Goal: Consume media (video, audio)

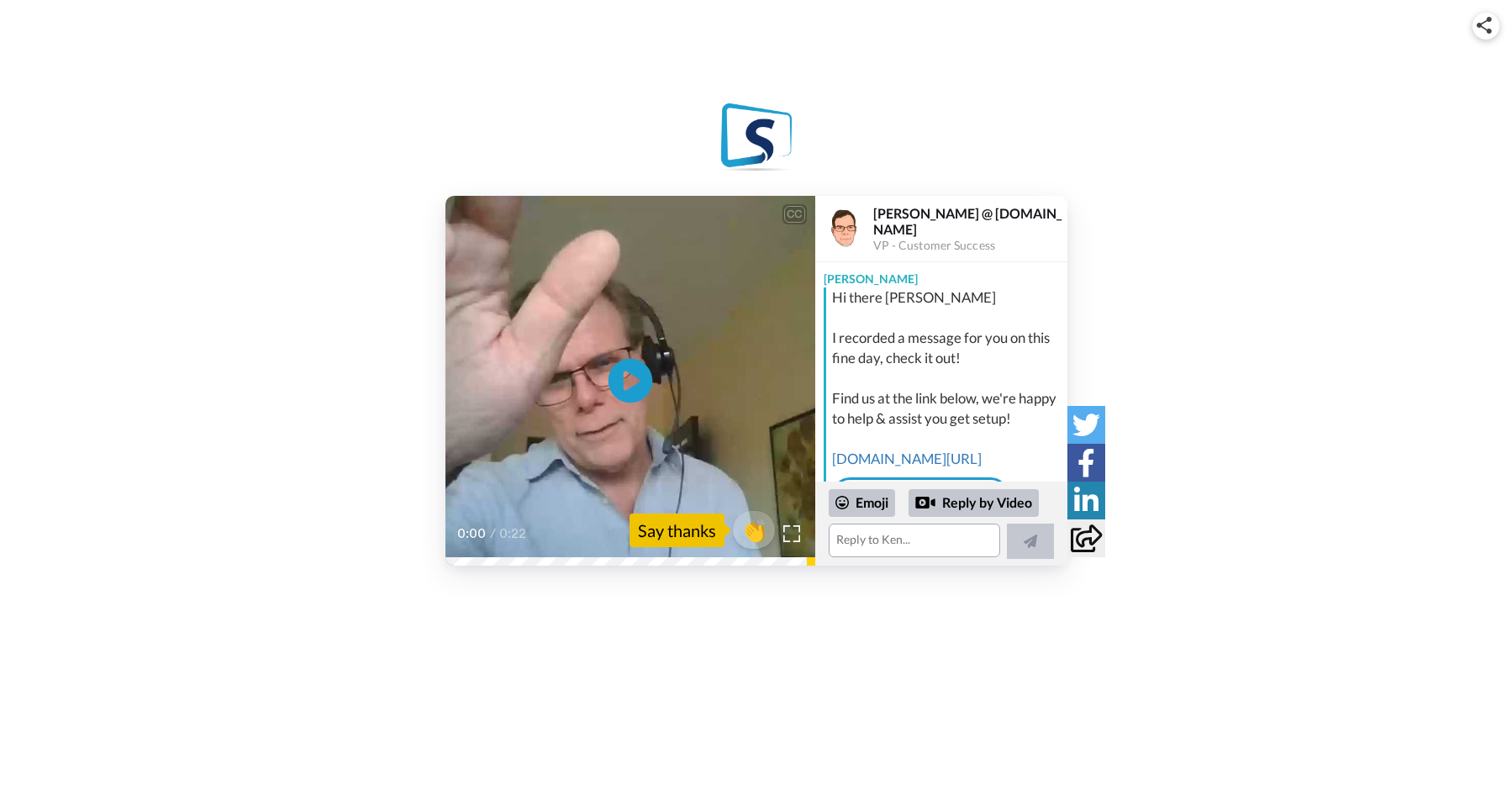
click at [627, 388] on icon "Play/Pause" at bounding box center [629, 381] width 45 height 80
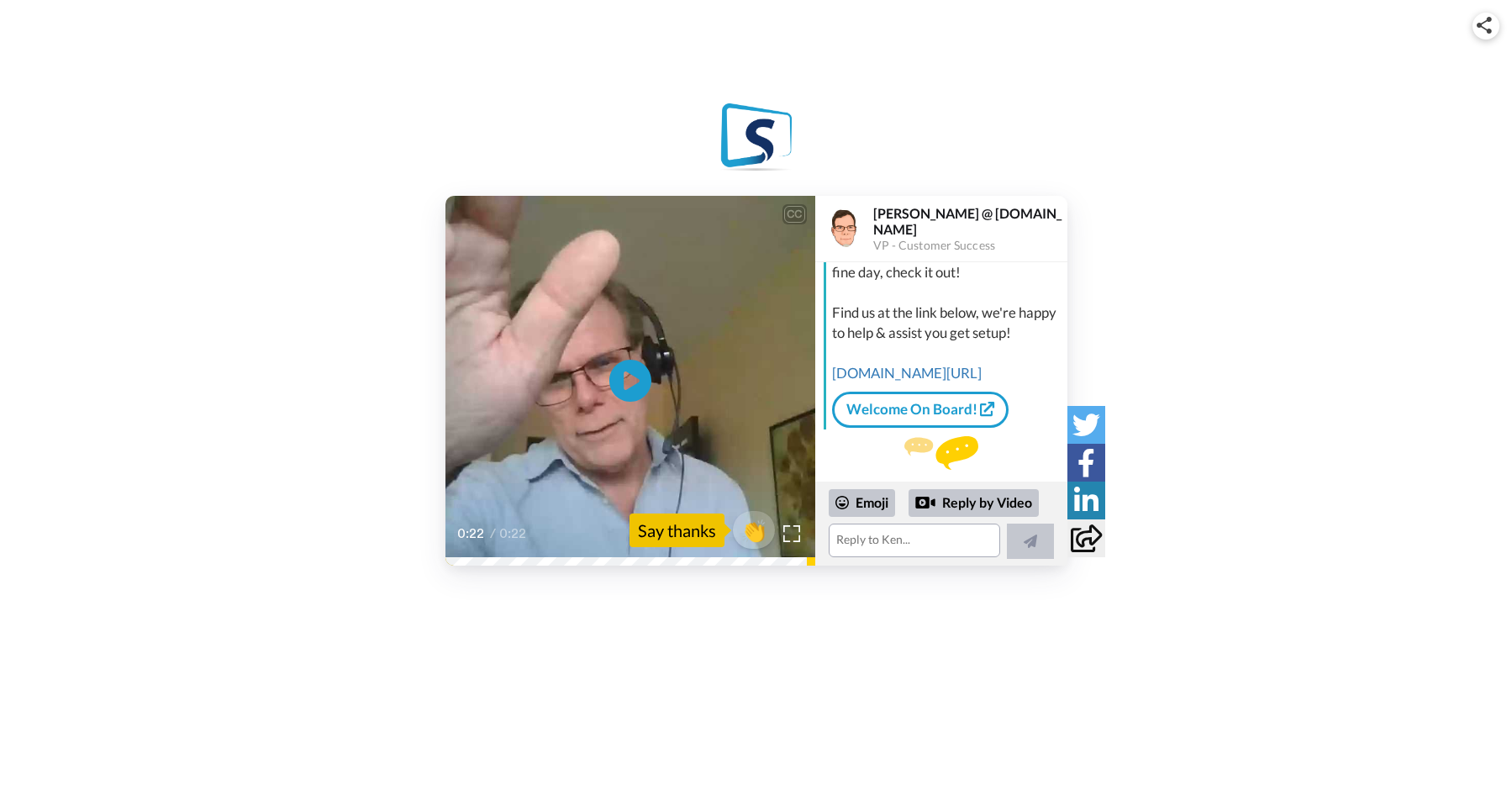
scroll to position [63, 0]
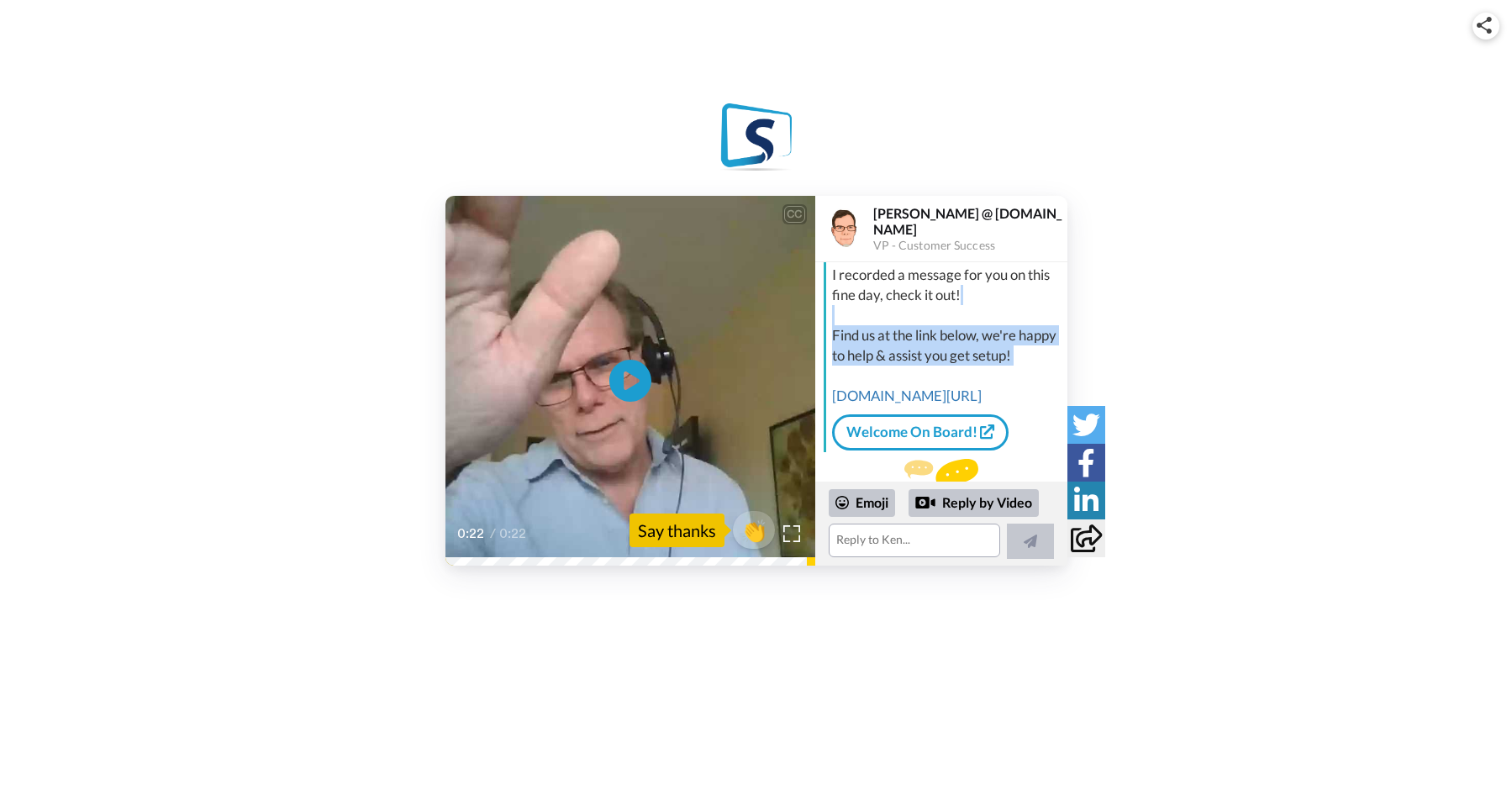
drag, startPoint x: 899, startPoint y: 387, endPoint x: 890, endPoint y: 310, distance: 77.5
click at [890, 310] on div "Hi there Raphael I recorded a message for you on this fine day, check it out! F…" at bounding box center [947, 315] width 231 height 182
drag, startPoint x: 890, startPoint y: 310, endPoint x: 901, endPoint y: 373, distance: 64.0
click at [901, 373] on div "Hi there Raphael I recorded a message for you on this fine day, check it out! F…" at bounding box center [947, 315] width 231 height 182
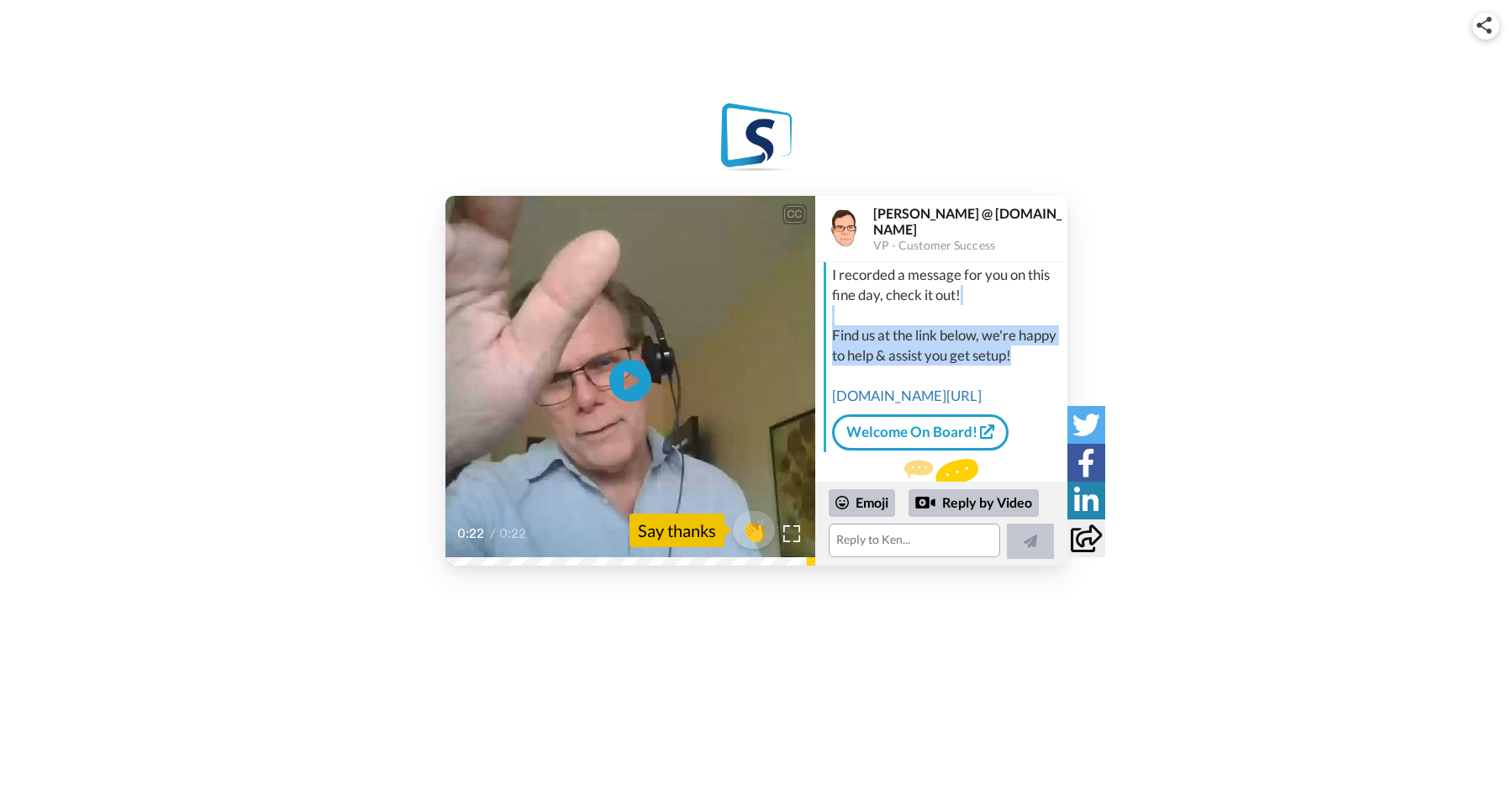
click at [901, 373] on div "Hi there Raphael I recorded a message for you on this fine day, check it out! F…" at bounding box center [947, 315] width 231 height 182
drag, startPoint x: 901, startPoint y: 373, endPoint x: 871, endPoint y: 308, distance: 71.6
click at [871, 308] on div "Hi there Raphael I recorded a message for you on this fine day, check it out! F…" at bounding box center [947, 315] width 231 height 182
drag, startPoint x: 871, startPoint y: 308, endPoint x: 904, endPoint y: 388, distance: 86.5
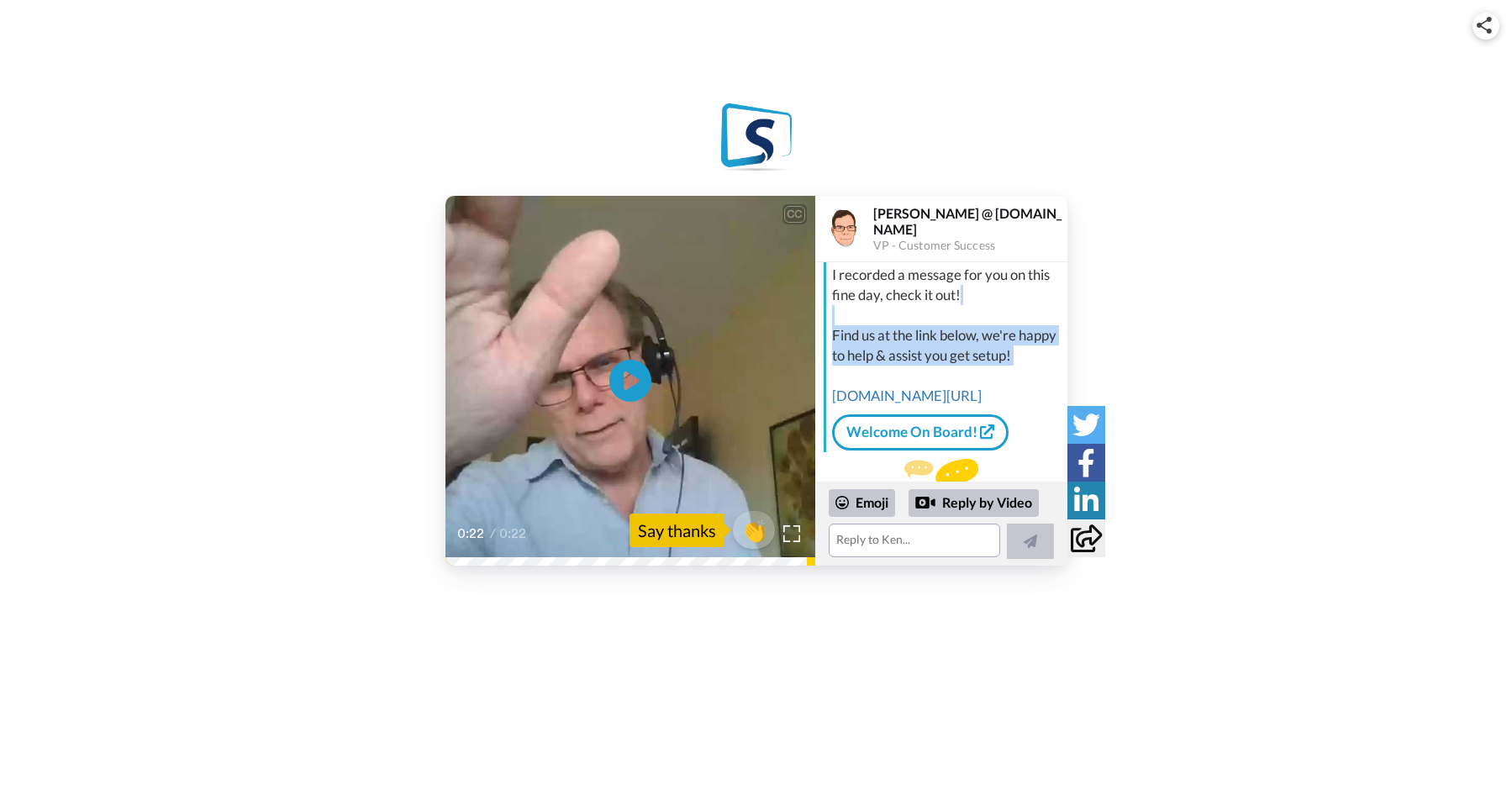
click at [904, 388] on div "Hi there Raphael I recorded a message for you on this fine day, check it out! F…" at bounding box center [947, 315] width 231 height 182
drag, startPoint x: 904, startPoint y: 388, endPoint x: 893, endPoint y: 313, distance: 75.8
click at [893, 313] on div "Hi there Raphael I recorded a message for you on this fine day, check it out! F…" at bounding box center [947, 315] width 231 height 182
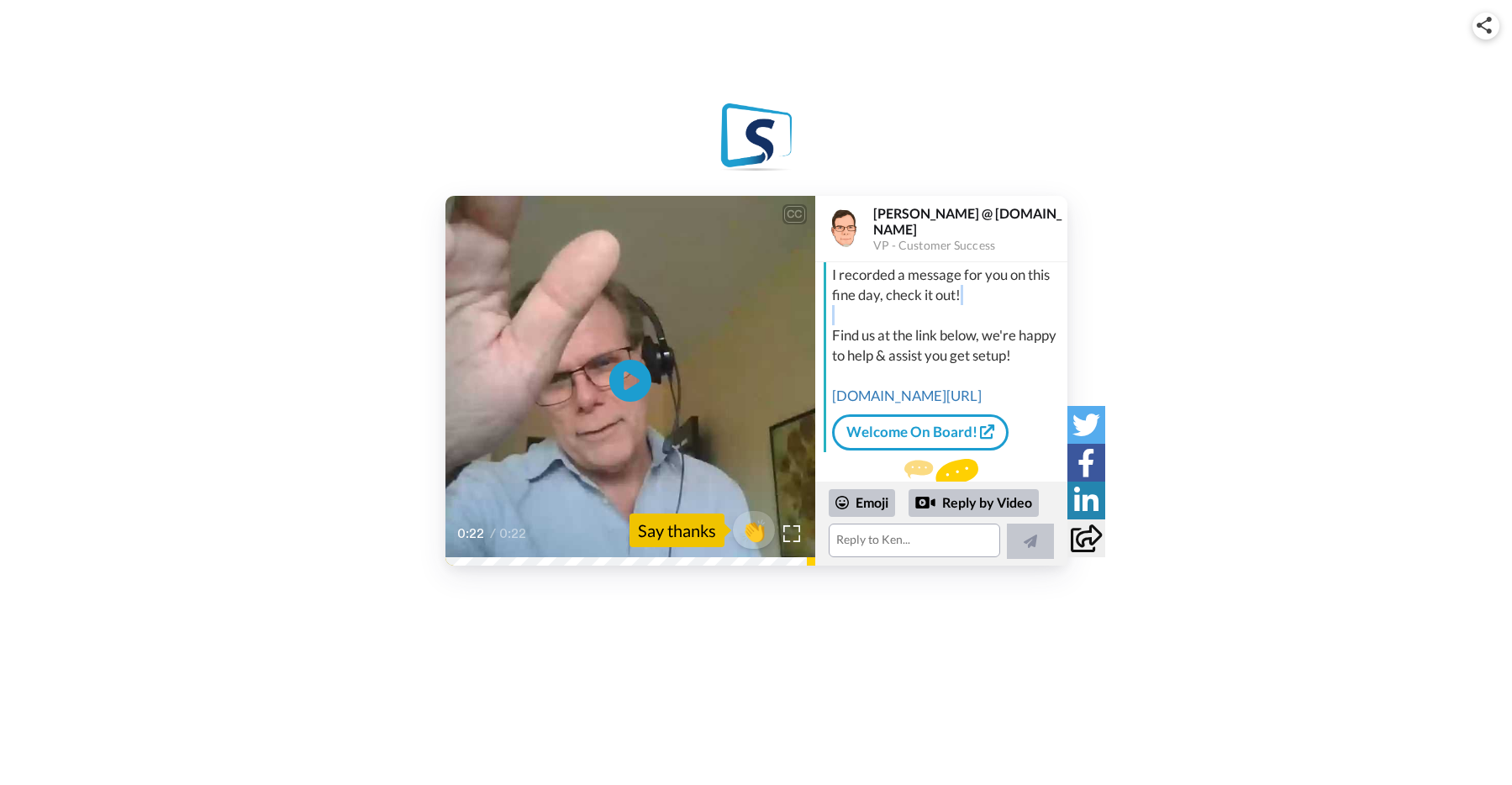
drag, startPoint x: 893, startPoint y: 313, endPoint x: 915, endPoint y: 384, distance: 74.3
click at [915, 384] on div "Hi there Raphael I recorded a message for you on this fine day, check it out! F…" at bounding box center [947, 315] width 231 height 182
drag, startPoint x: 915, startPoint y: 384, endPoint x: 909, endPoint y: 319, distance: 65.3
click at [909, 319] on div "Hi there Raphael I recorded a message for you on this fine day, check it out! F…" at bounding box center [947, 315] width 231 height 182
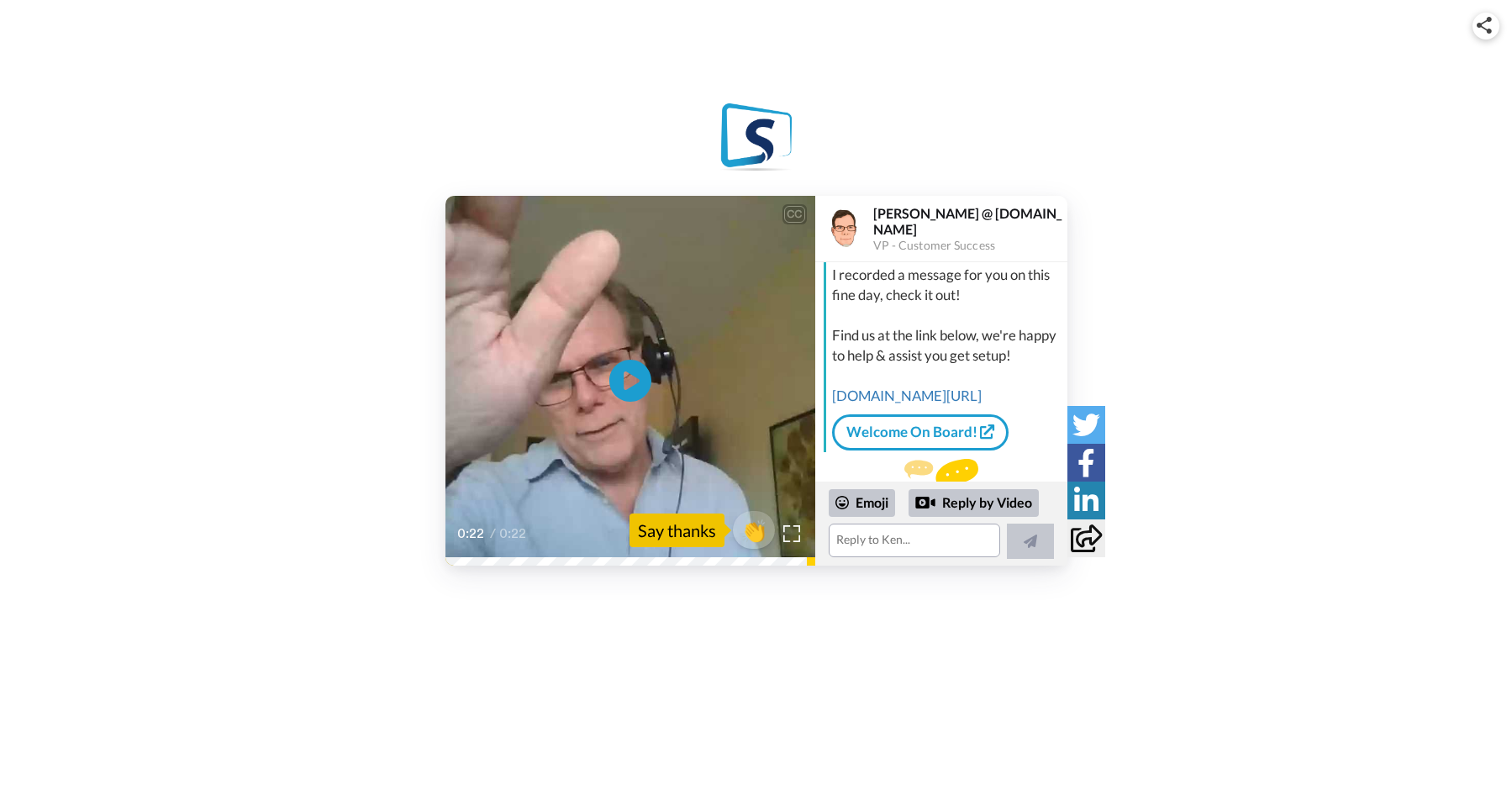
click at [909, 319] on div "Hi there Raphael I recorded a message for you on this fine day, check it out! F…" at bounding box center [947, 315] width 231 height 182
click at [620, 374] on icon at bounding box center [629, 381] width 45 height 45
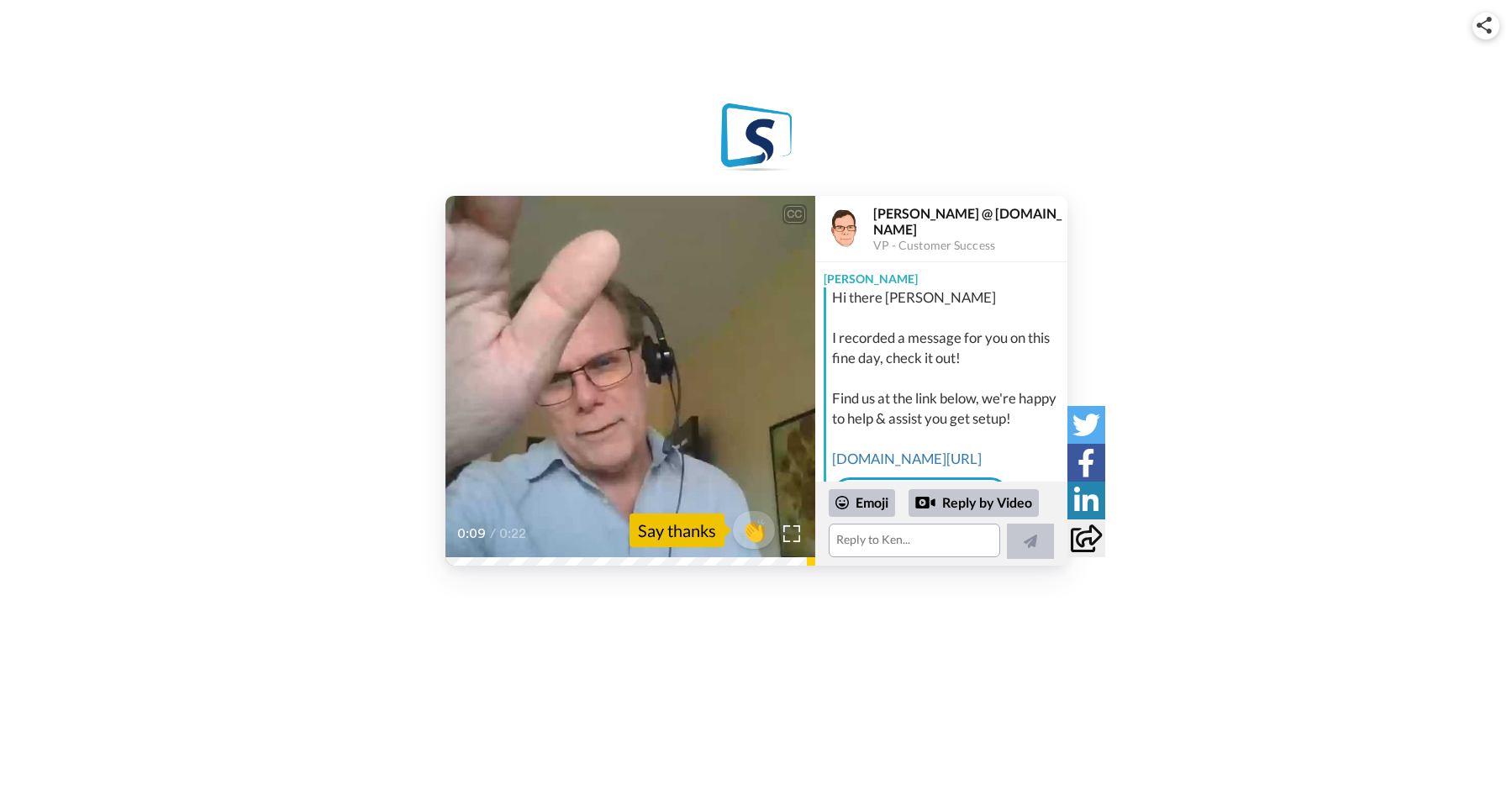
scroll to position [170, 0]
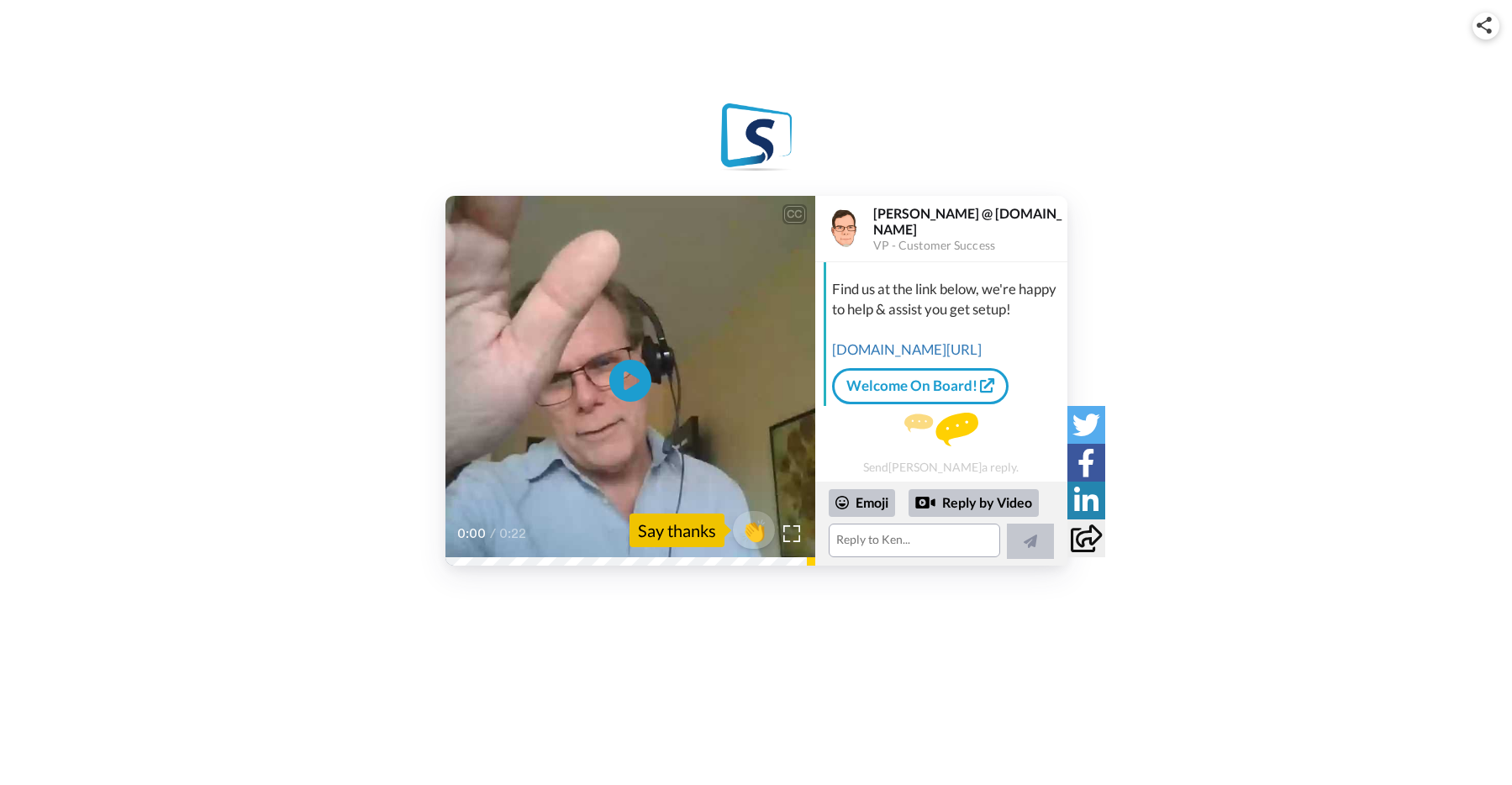
click at [626, 378] on icon "Play/Pause" at bounding box center [630, 381] width 42 height 76
click at [607, 109] on div "CC Play/Pause 0:22 / 0:22 👏 Say thanks [PERSON_NAME] @ [DOMAIN_NAME] VP - Custo…" at bounding box center [756, 321] width 1512 height 487
